Goal: Task Accomplishment & Management: Manage account settings

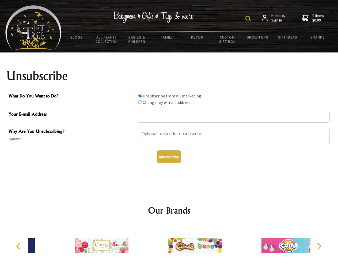
click at [249, 18] on img at bounding box center [247, 18] width 5 height 5
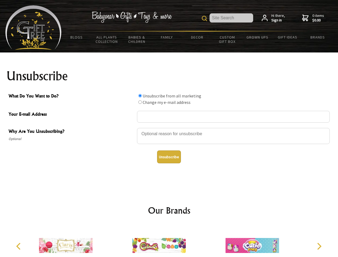
click at [169, 128] on div at bounding box center [233, 136] width 193 height 19
click at [140, 95] on input "What Do You Want to Do?" at bounding box center [139, 95] width 3 height 3
click at [140, 102] on input "What Do You Want to Do?" at bounding box center [139, 101] width 3 height 3
radio input "true"
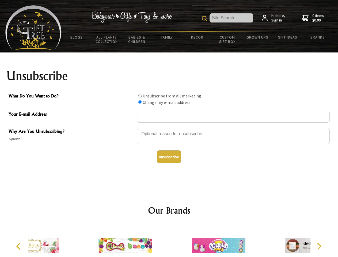
click at [169, 157] on button "Unsubscribe" at bounding box center [169, 156] width 24 height 13
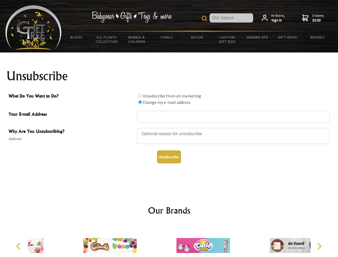
click at [19, 246] on icon "Previous" at bounding box center [19, 246] width 7 height 7
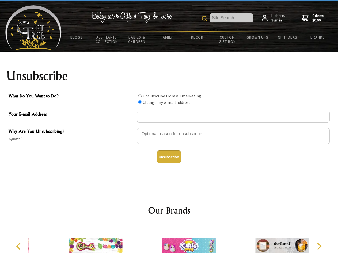
click at [319, 246] on icon "Next" at bounding box center [318, 246] width 7 height 7
